Goal: Information Seeking & Learning: Check status

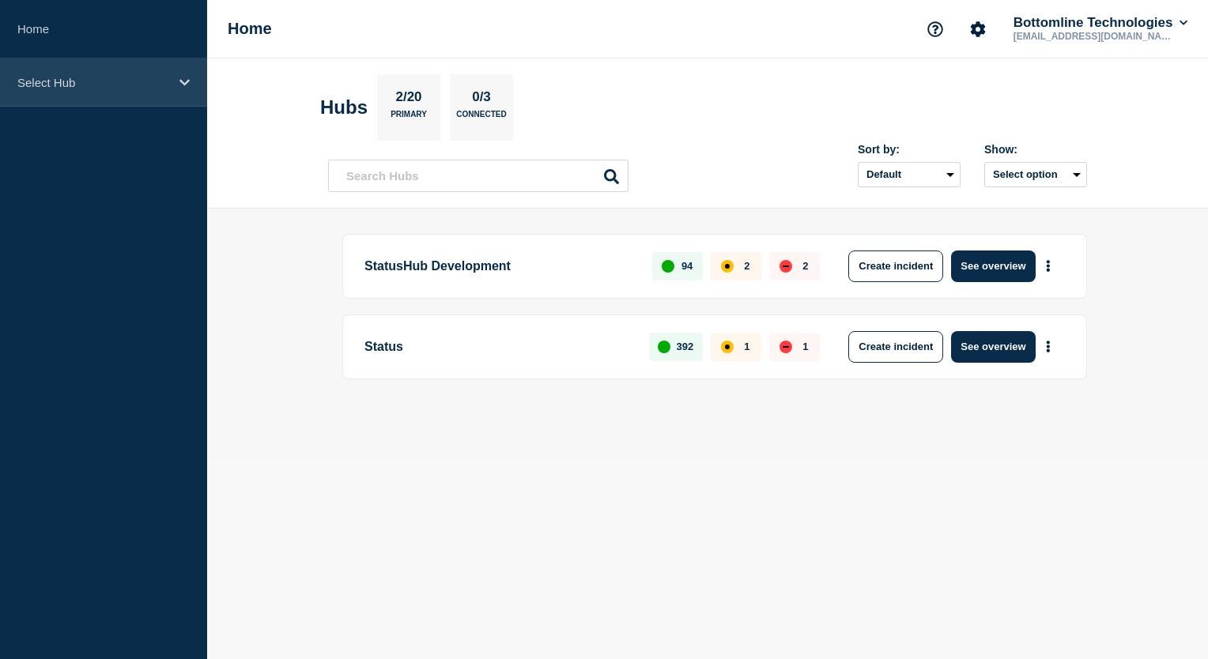
click at [183, 84] on icon at bounding box center [185, 83] width 10 height 12
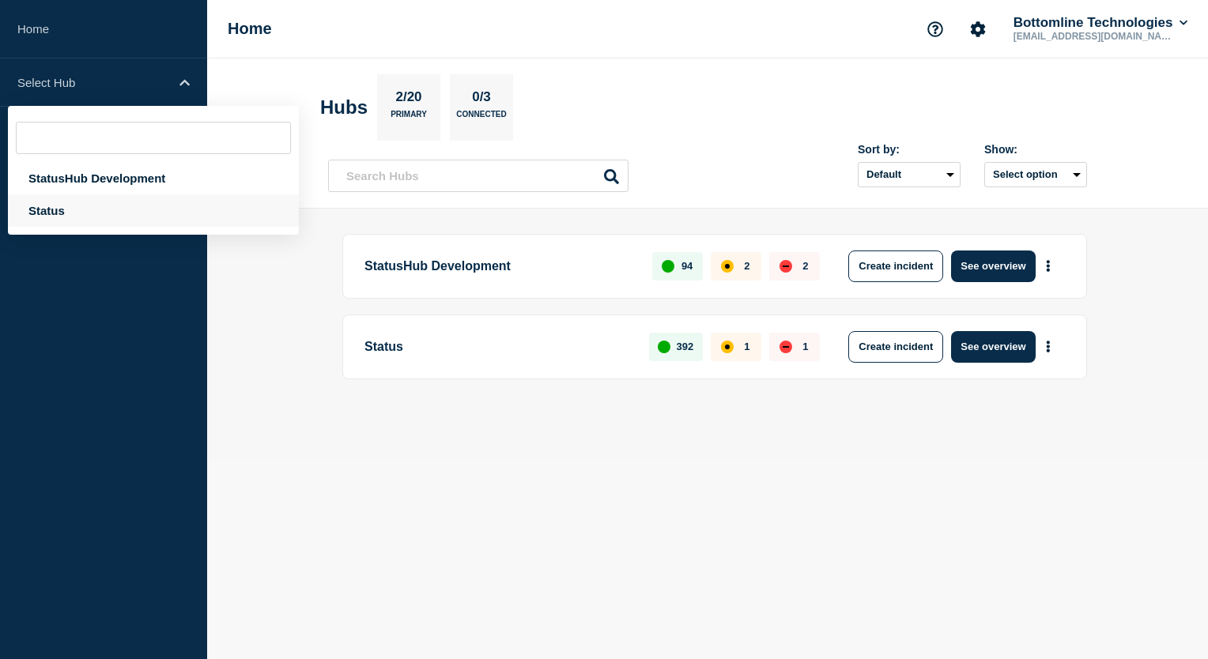
click at [119, 211] on div "Status" at bounding box center [153, 211] width 291 height 32
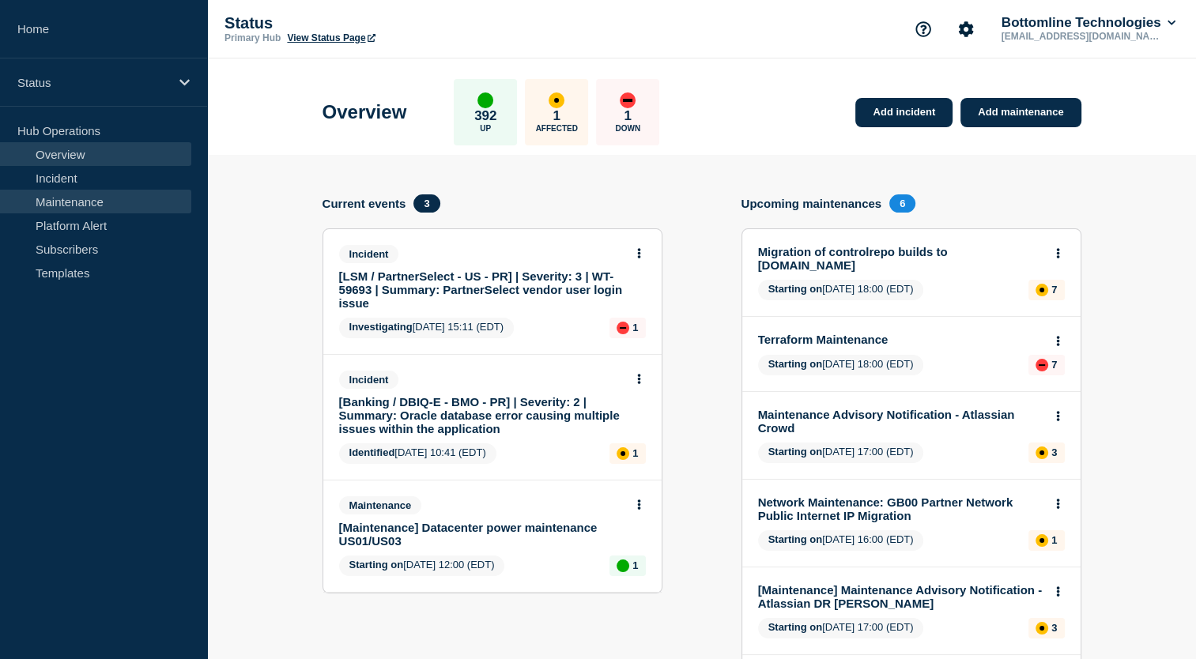
click at [143, 205] on link "Maintenance" at bounding box center [95, 202] width 191 height 24
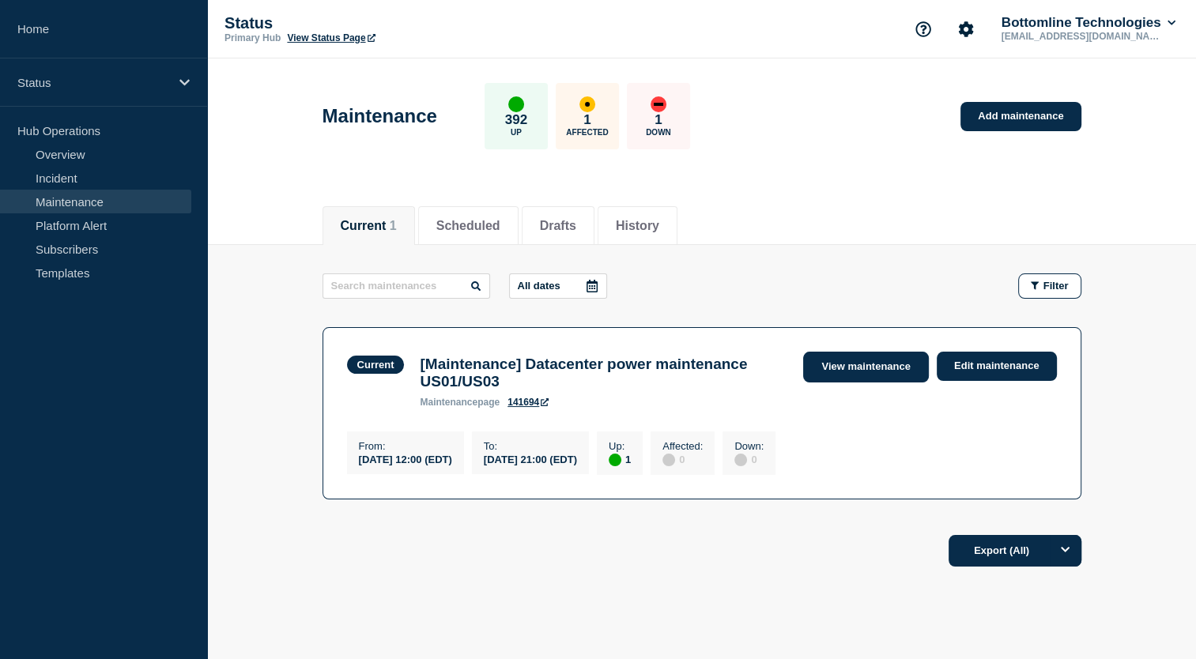
click at [870, 368] on link "View maintenance" at bounding box center [865, 367] width 125 height 31
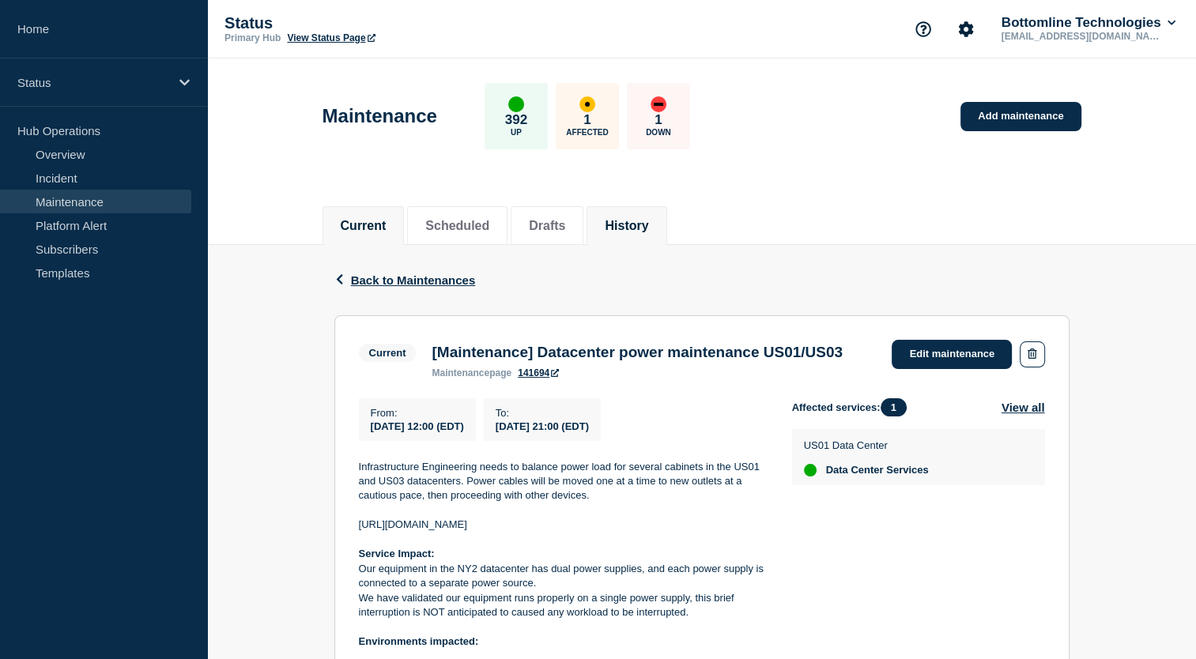
click at [648, 232] on button "History" at bounding box center [626, 226] width 43 height 14
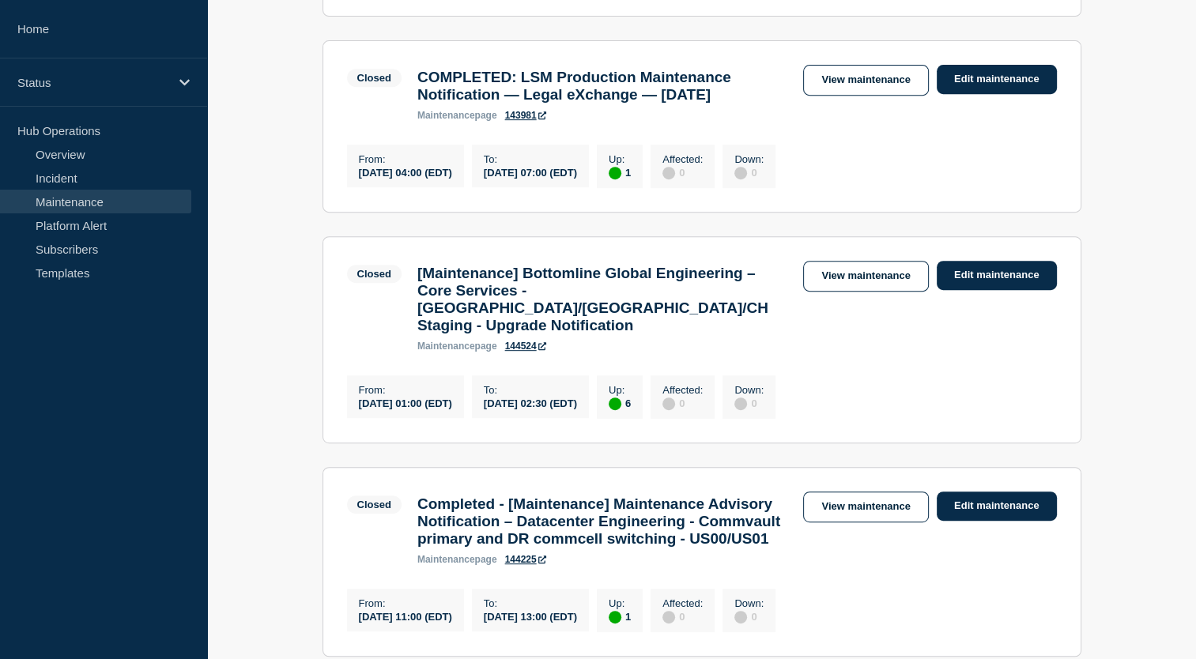
scroll to position [704, 0]
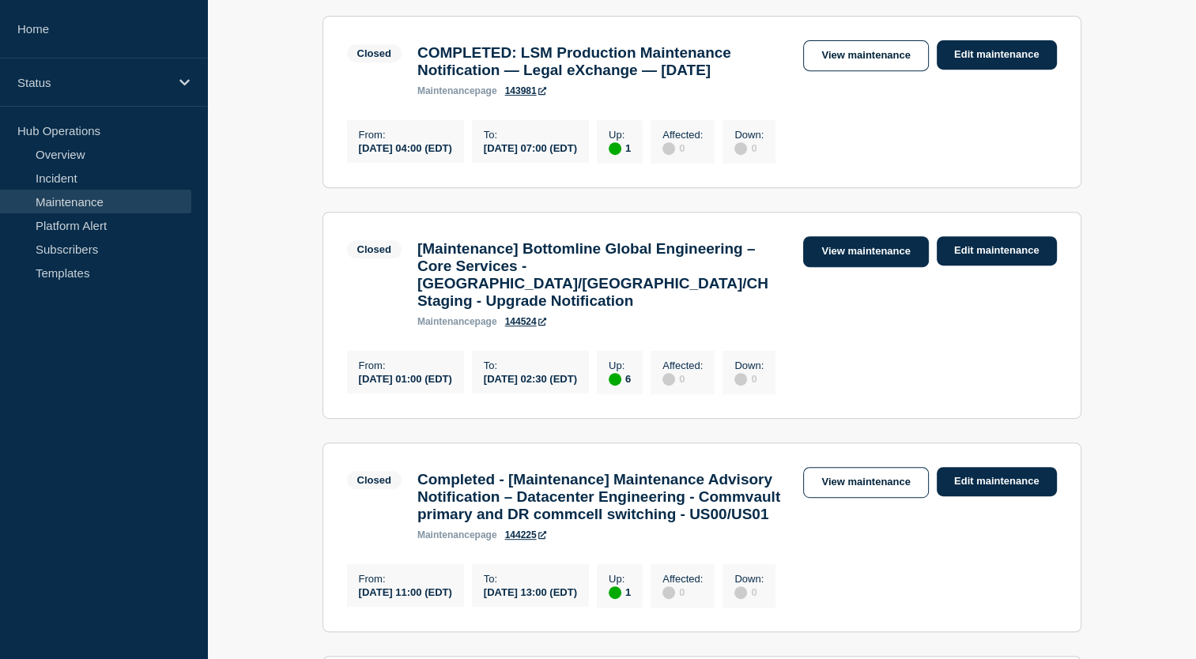
click at [852, 267] on link "View maintenance" at bounding box center [865, 251] width 125 height 31
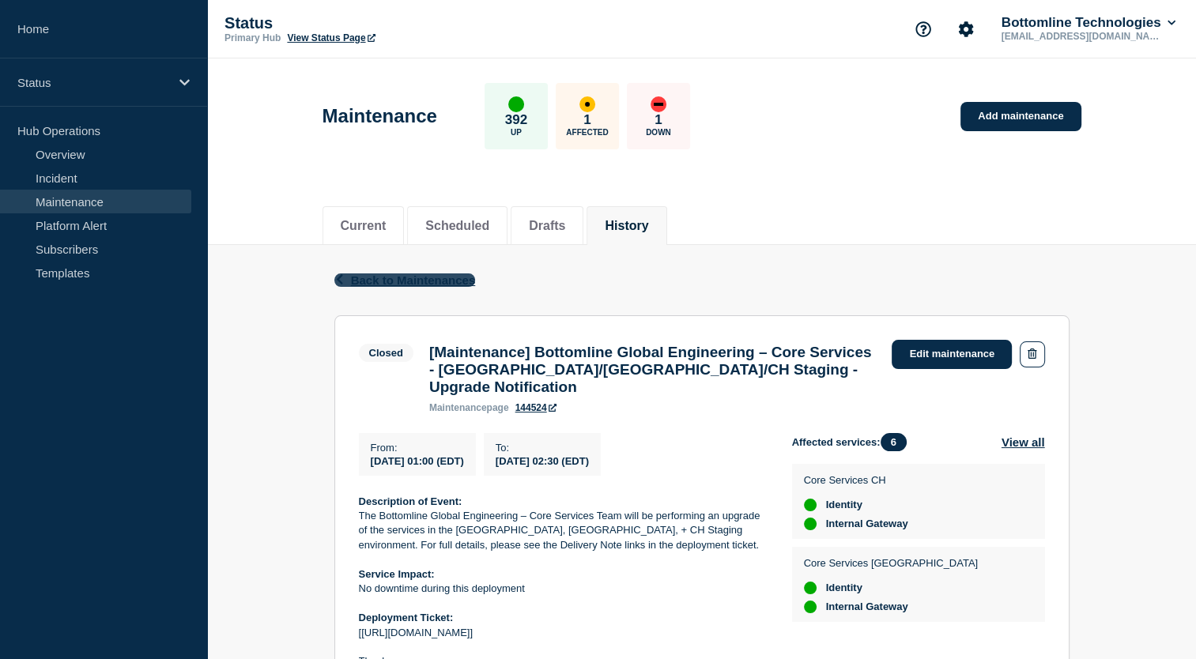
click at [419, 278] on span "Back to Maintenances" at bounding box center [413, 280] width 125 height 13
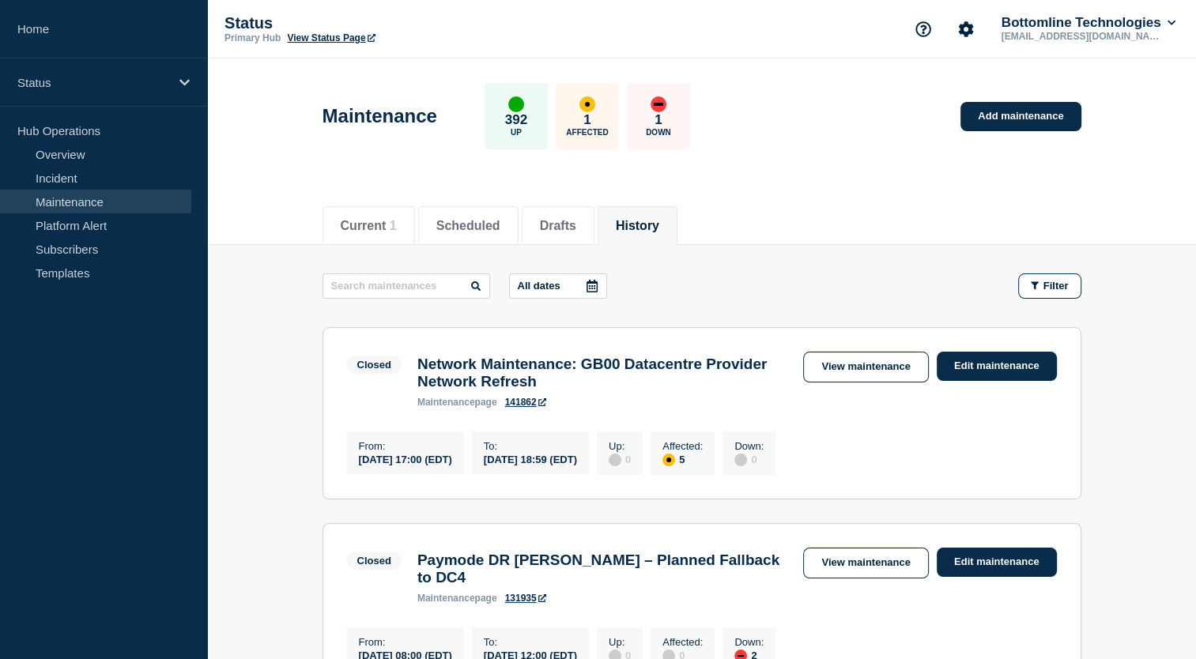
scroll to position [85, 0]
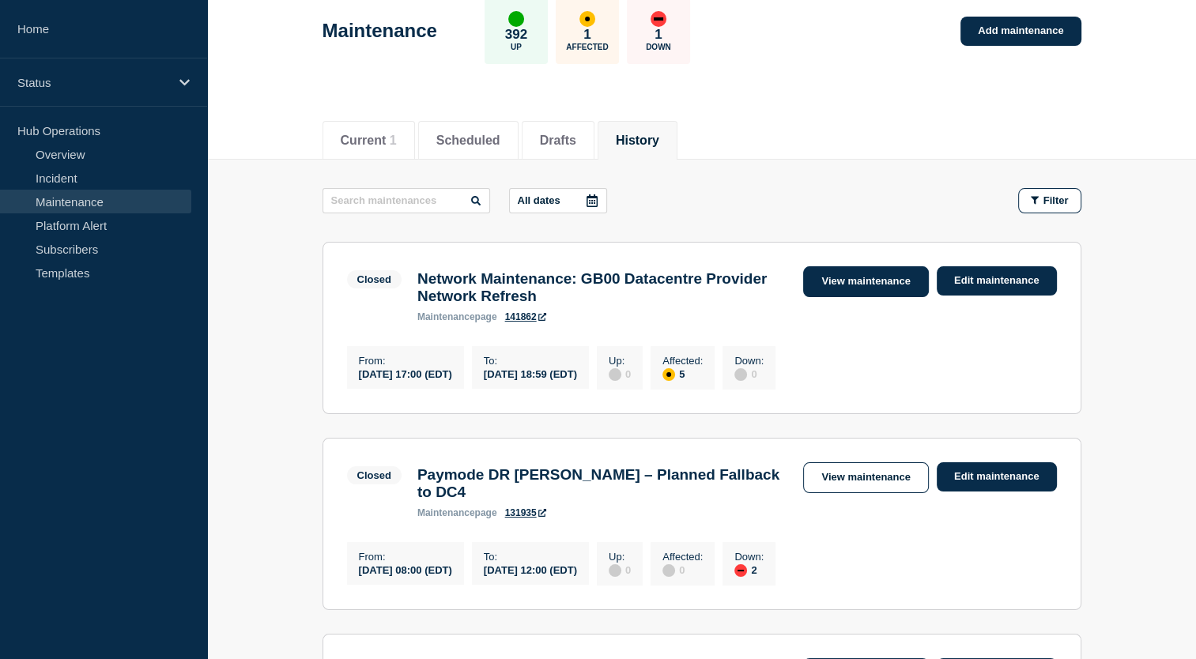
click at [854, 283] on link "View maintenance" at bounding box center [865, 281] width 125 height 31
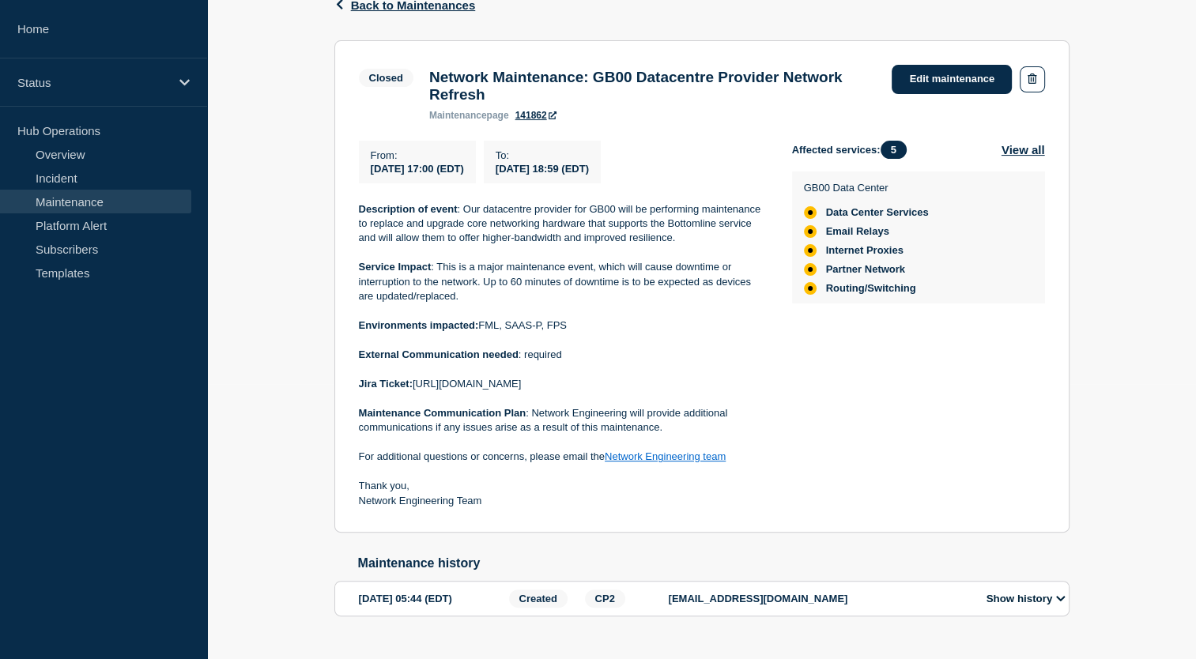
scroll to position [284, 0]
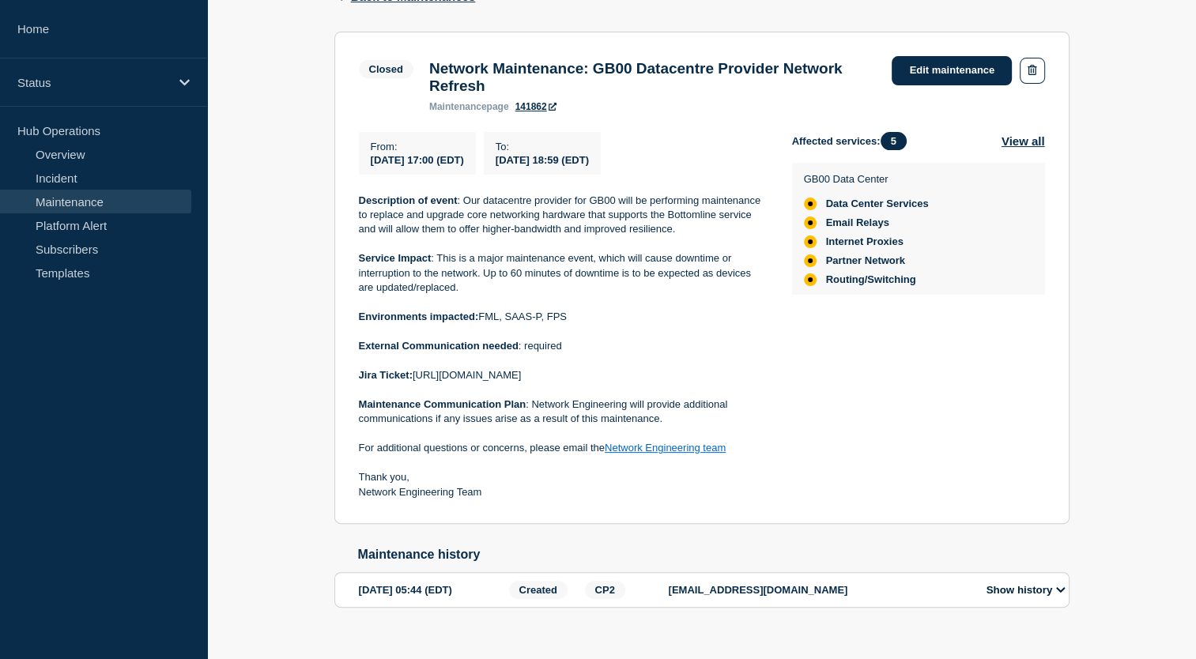
click at [1052, 597] on button "Show history" at bounding box center [1026, 590] width 89 height 13
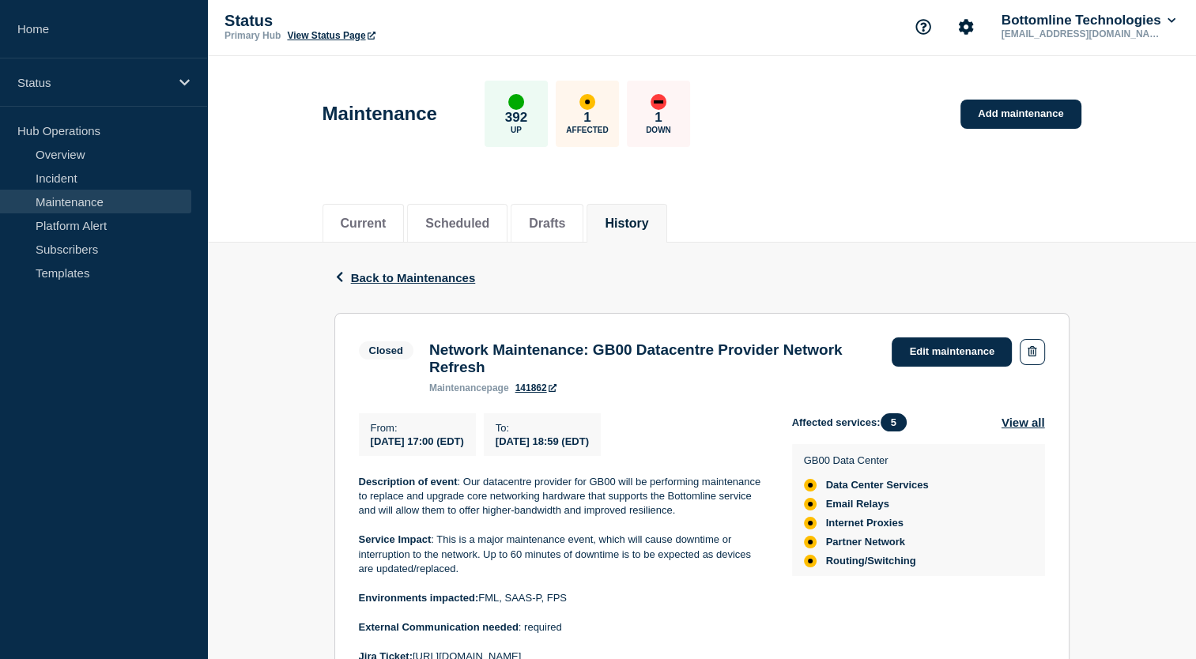
scroll to position [0, 0]
